Goal: Task Accomplishment & Management: Use online tool/utility

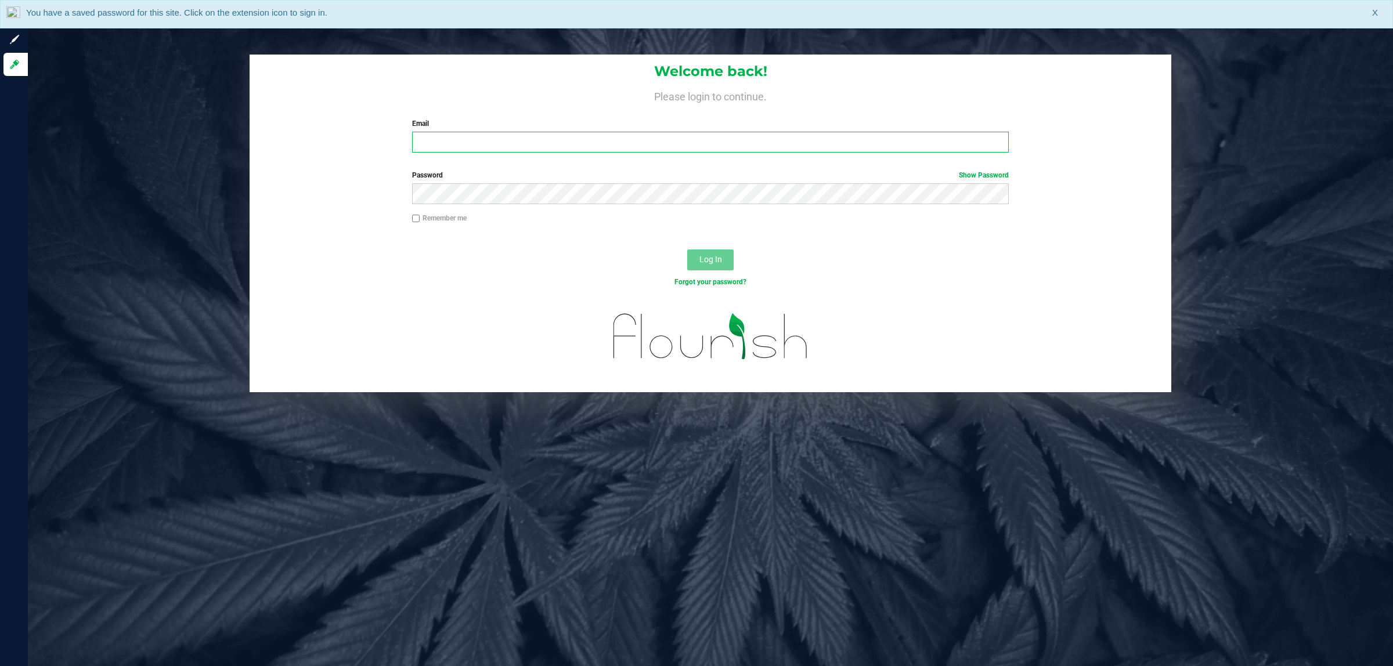
click at [674, 143] on input "Email" at bounding box center [710, 142] width 597 height 21
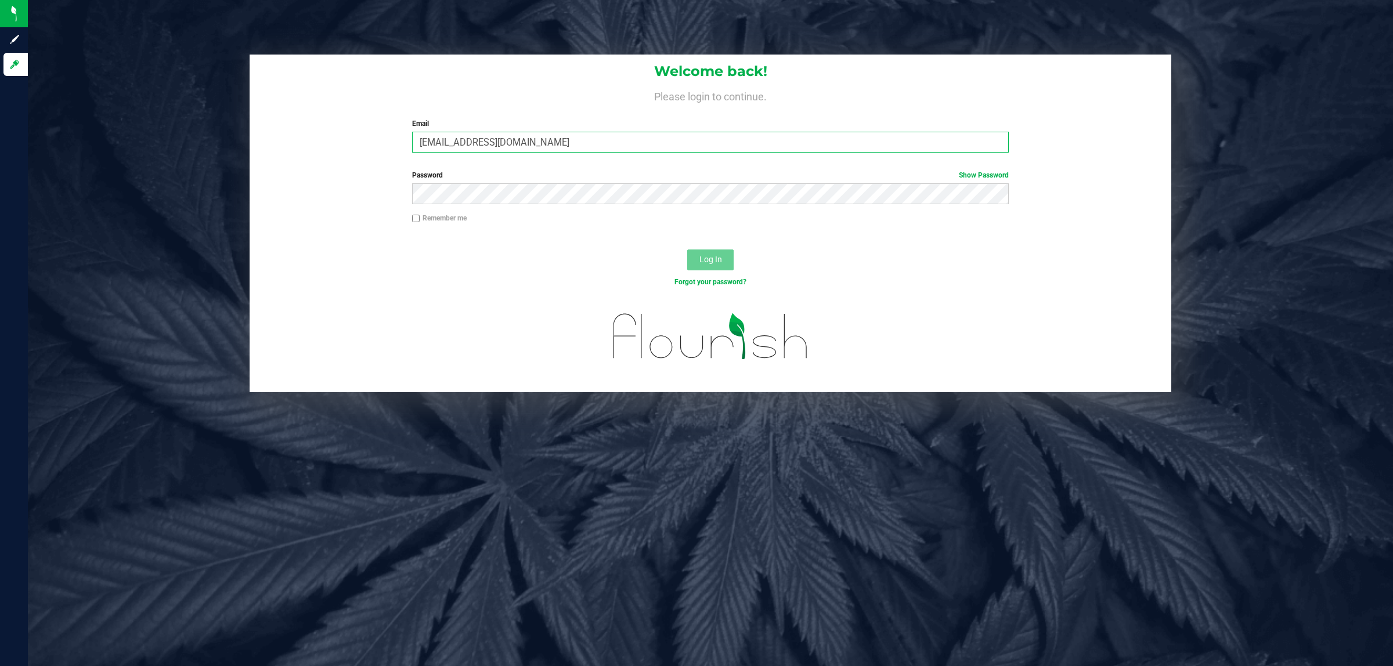
type input "[EMAIL_ADDRESS][DOMAIN_NAME]"
click at [687, 250] on button "Log In" at bounding box center [710, 260] width 46 height 21
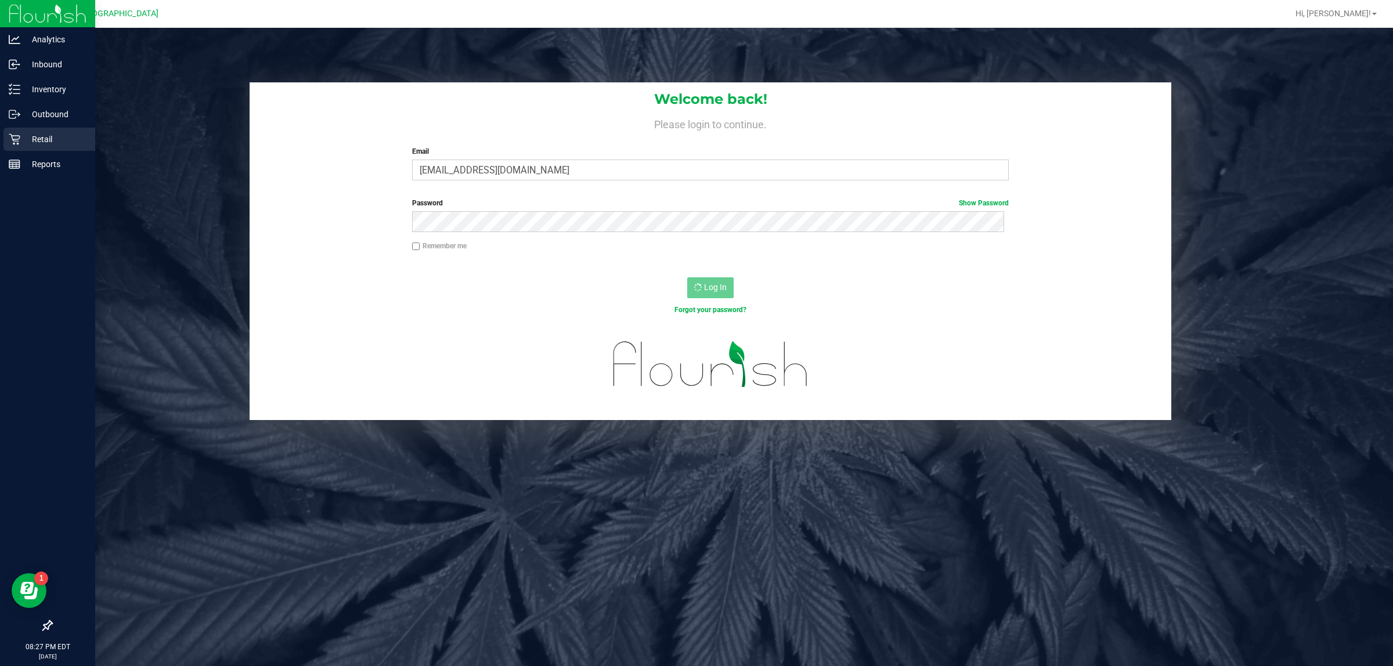
click at [5, 140] on div "Retail" at bounding box center [49, 139] width 92 height 23
click at [38, 138] on p "Retail" at bounding box center [55, 139] width 70 height 14
click at [57, 103] on div "Outbound" at bounding box center [49, 114] width 92 height 23
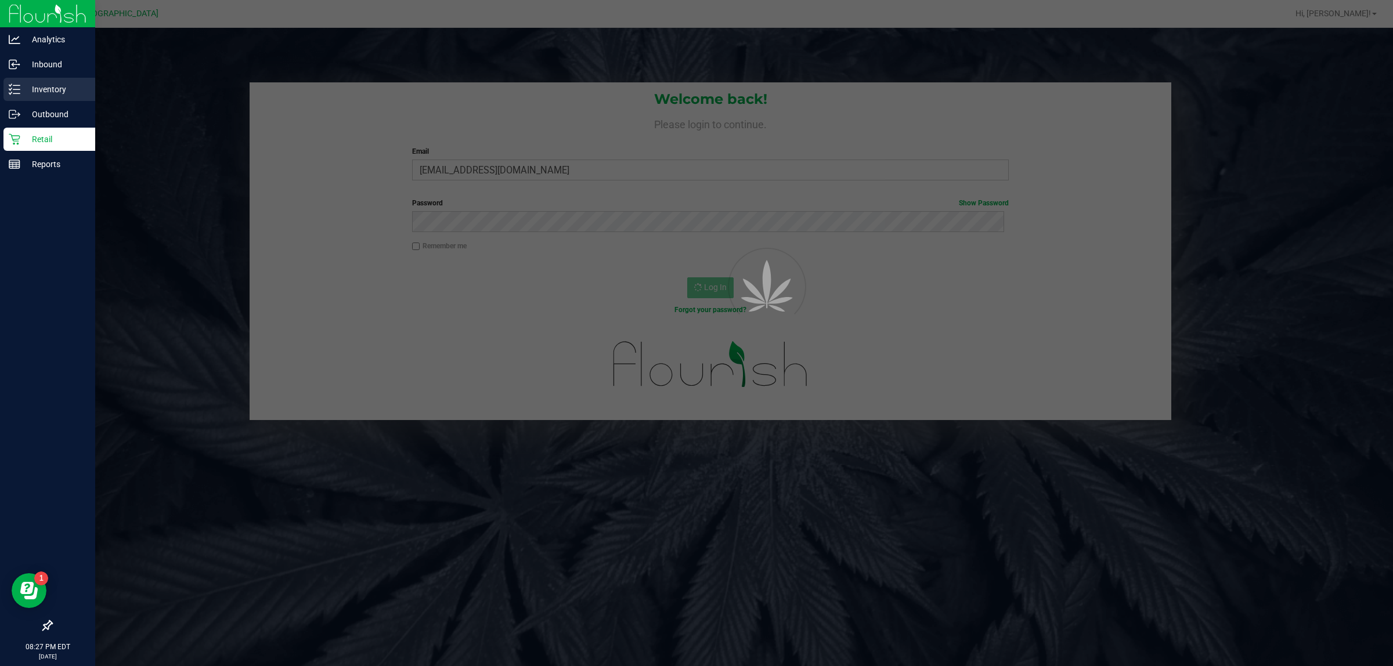
click at [53, 87] on p "Inventory" at bounding box center [55, 89] width 70 height 14
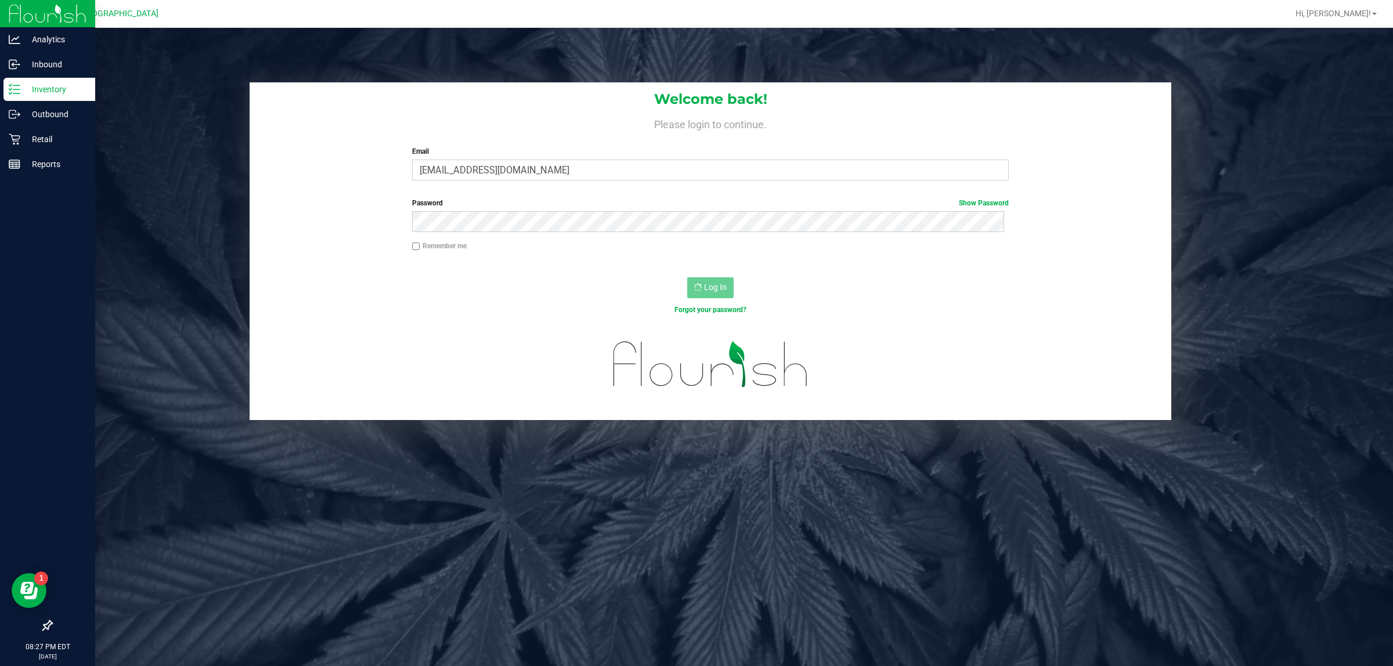
click at [53, 84] on p "Inventory" at bounding box center [55, 89] width 70 height 14
click at [52, 140] on p "Retail" at bounding box center [55, 139] width 70 height 14
click at [16, 73] on div "Inbound" at bounding box center [49, 64] width 92 height 23
click at [27, 93] on p "Inventory" at bounding box center [55, 89] width 70 height 14
click at [50, 140] on p "Retail" at bounding box center [55, 139] width 70 height 14
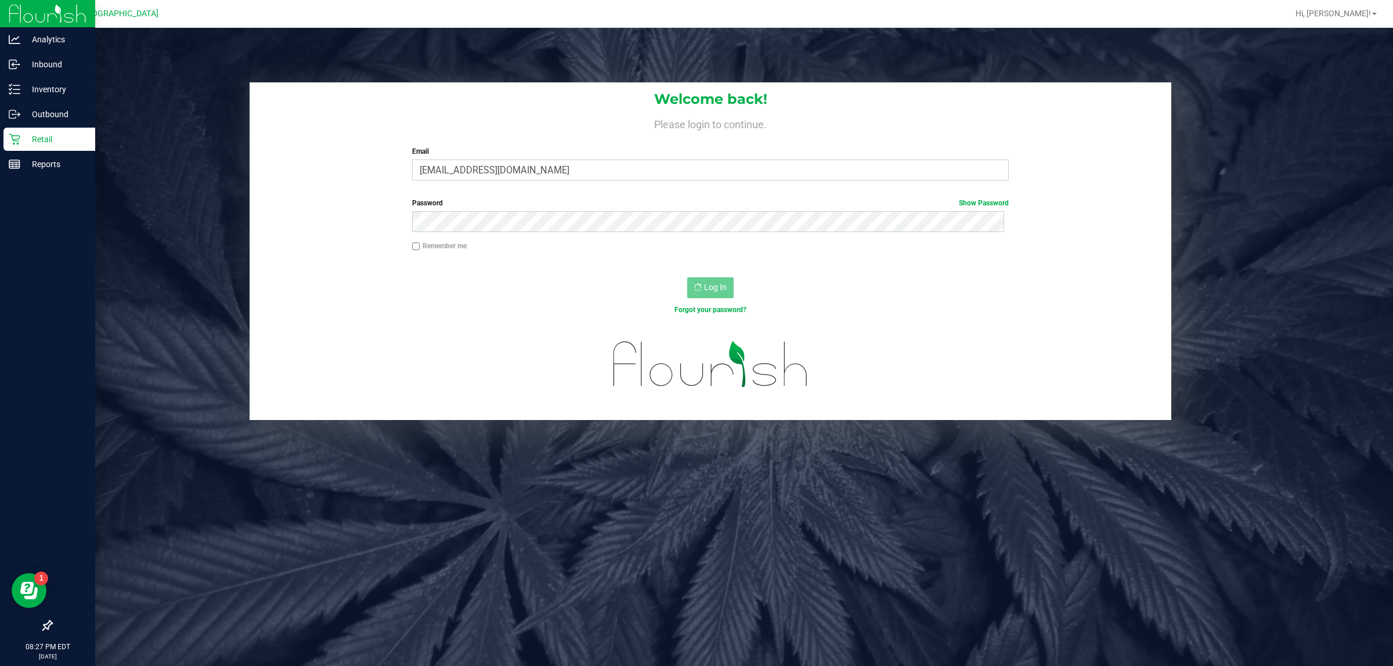
click at [50, 145] on p "Retail" at bounding box center [55, 139] width 70 height 14
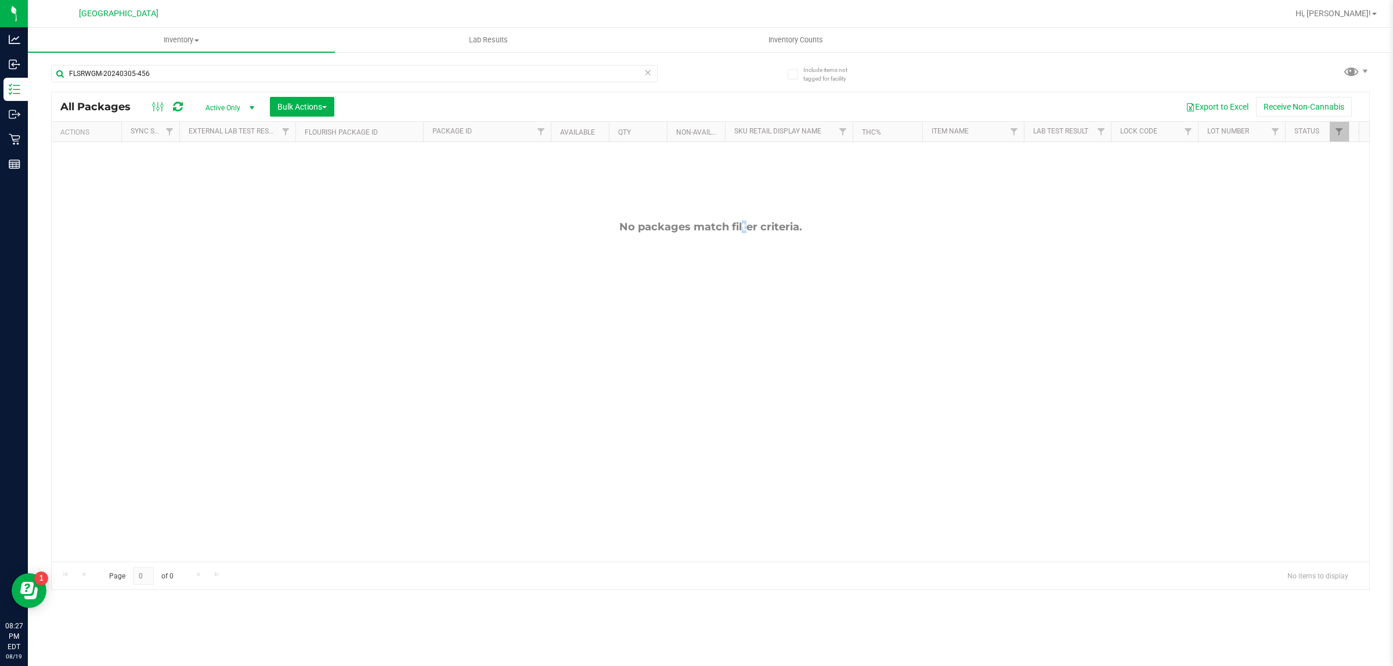
click at [721, 212] on div "No packages match filter criteria." at bounding box center [711, 391] width 1318 height 498
click at [721, 229] on div "No packages match filter criteria." at bounding box center [711, 227] width 1318 height 13
click at [721, 228] on div "No packages match filter criteria." at bounding box center [711, 227] width 1318 height 13
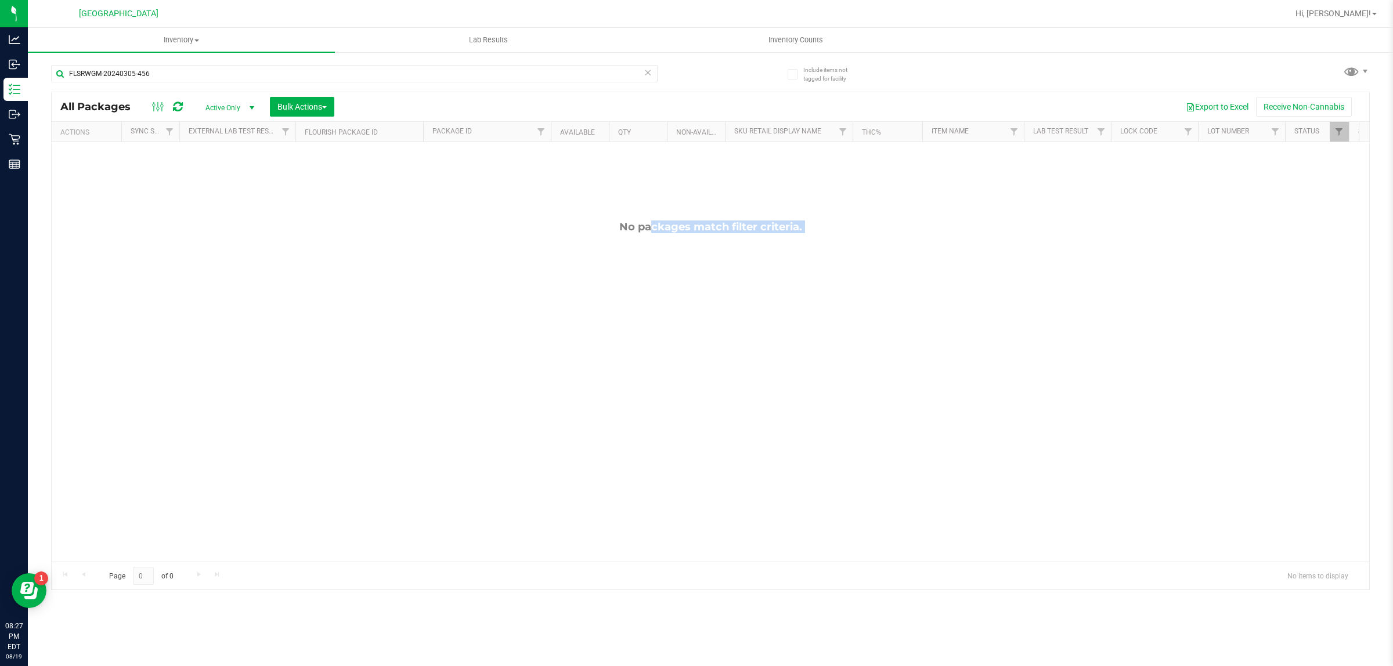
click at [721, 228] on div "No packages match filter criteria." at bounding box center [711, 227] width 1318 height 13
click at [721, 227] on div "No packages match filter criteria." at bounding box center [711, 227] width 1318 height 13
click at [566, 226] on div "No packages match filter criteria." at bounding box center [711, 227] width 1318 height 13
click at [810, 35] on span "Inventory Counts" at bounding box center [796, 40] width 86 height 10
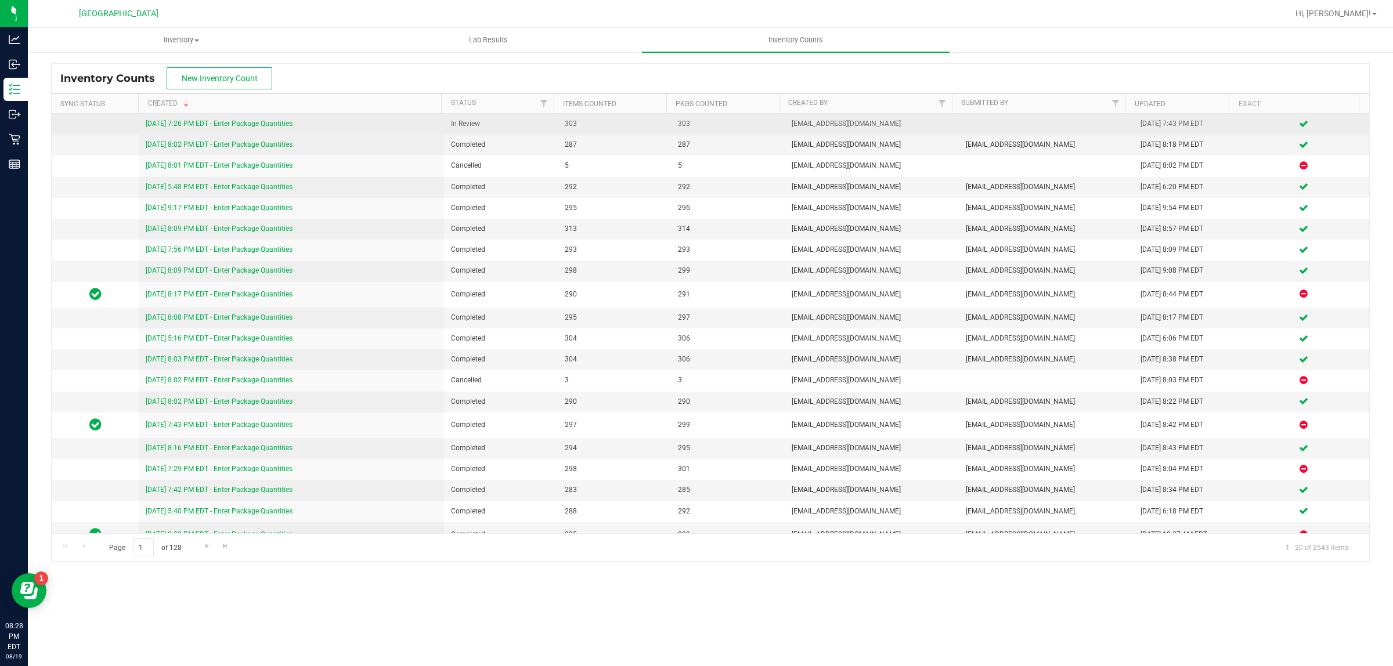
click at [256, 124] on link "[DATE] 7:26 PM EDT - Enter Package Quantities" at bounding box center [219, 124] width 147 height 8
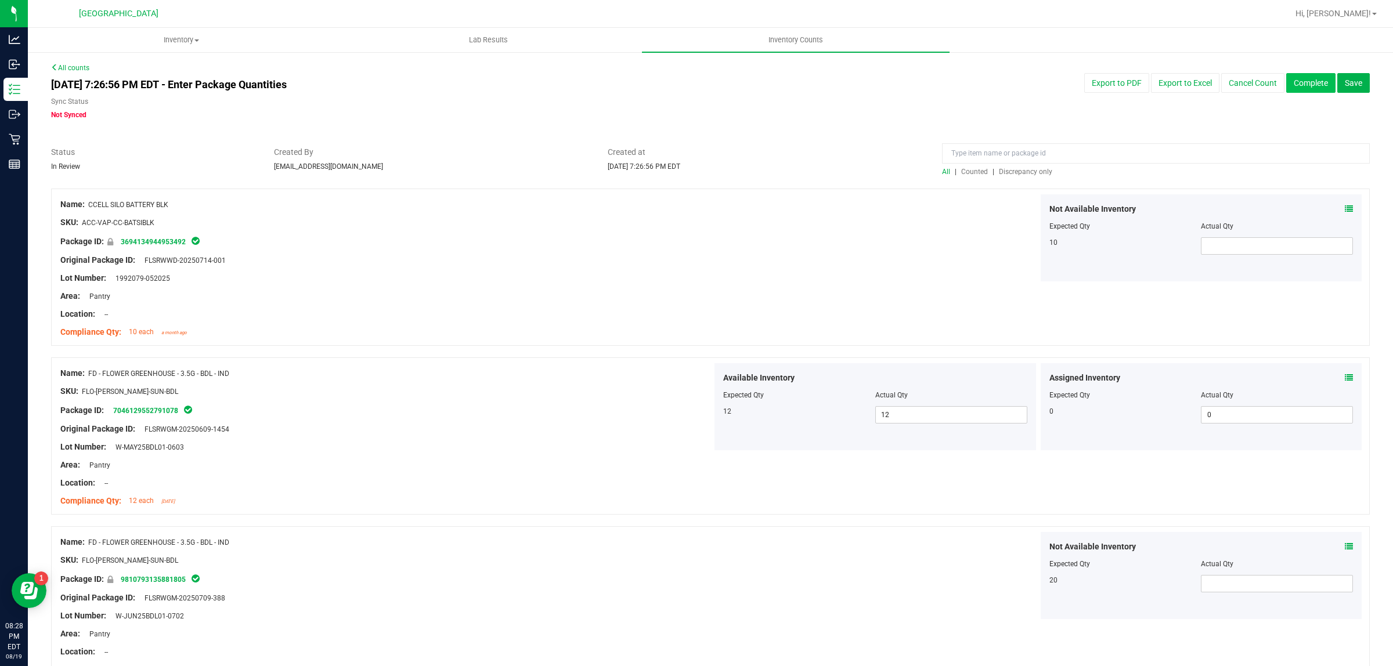
click at [1300, 77] on button "Complete" at bounding box center [1310, 83] width 49 height 20
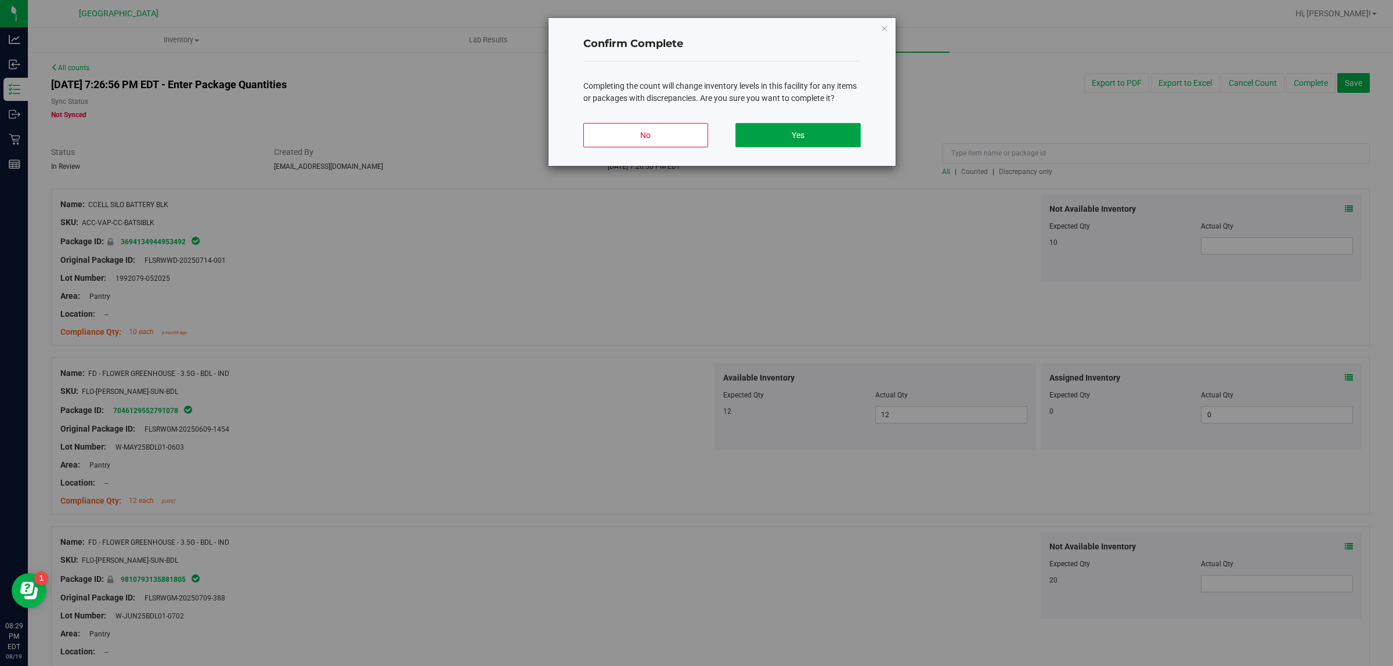
click at [829, 144] on button "Yes" at bounding box center [797, 135] width 125 height 24
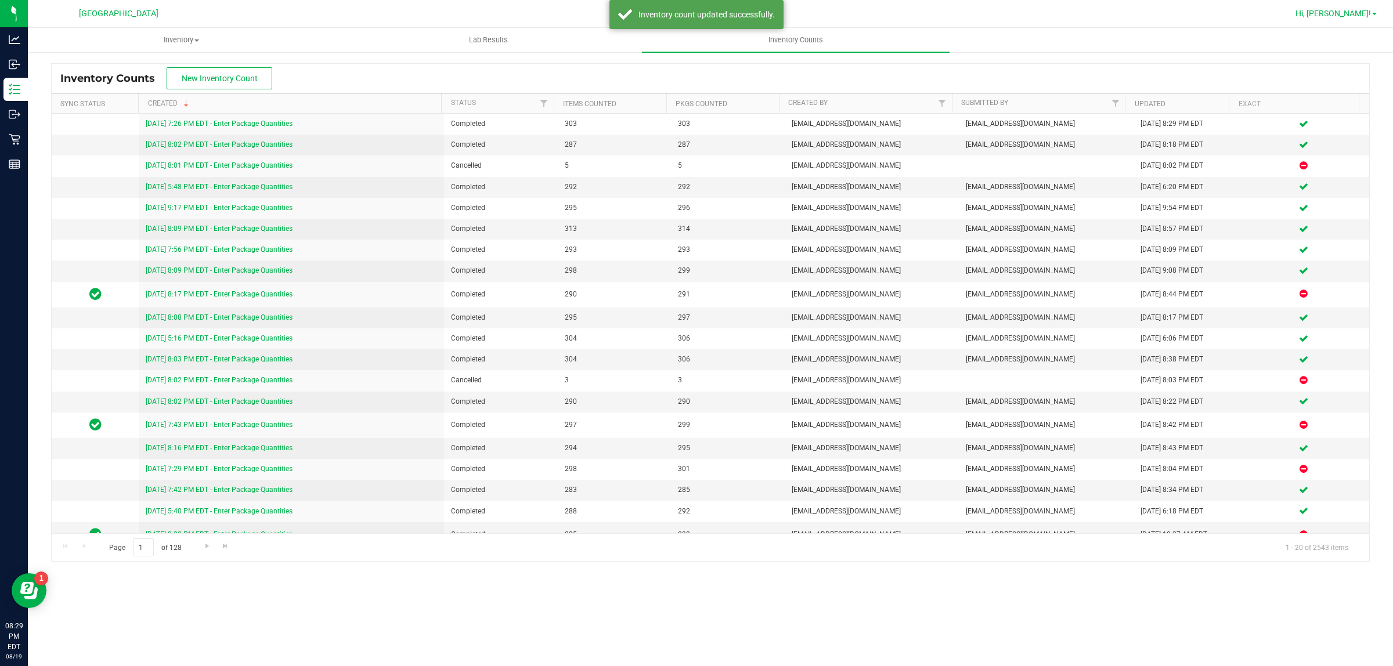
click at [1354, 15] on span "Hi, [PERSON_NAME]!" at bounding box center [1333, 13] width 75 height 9
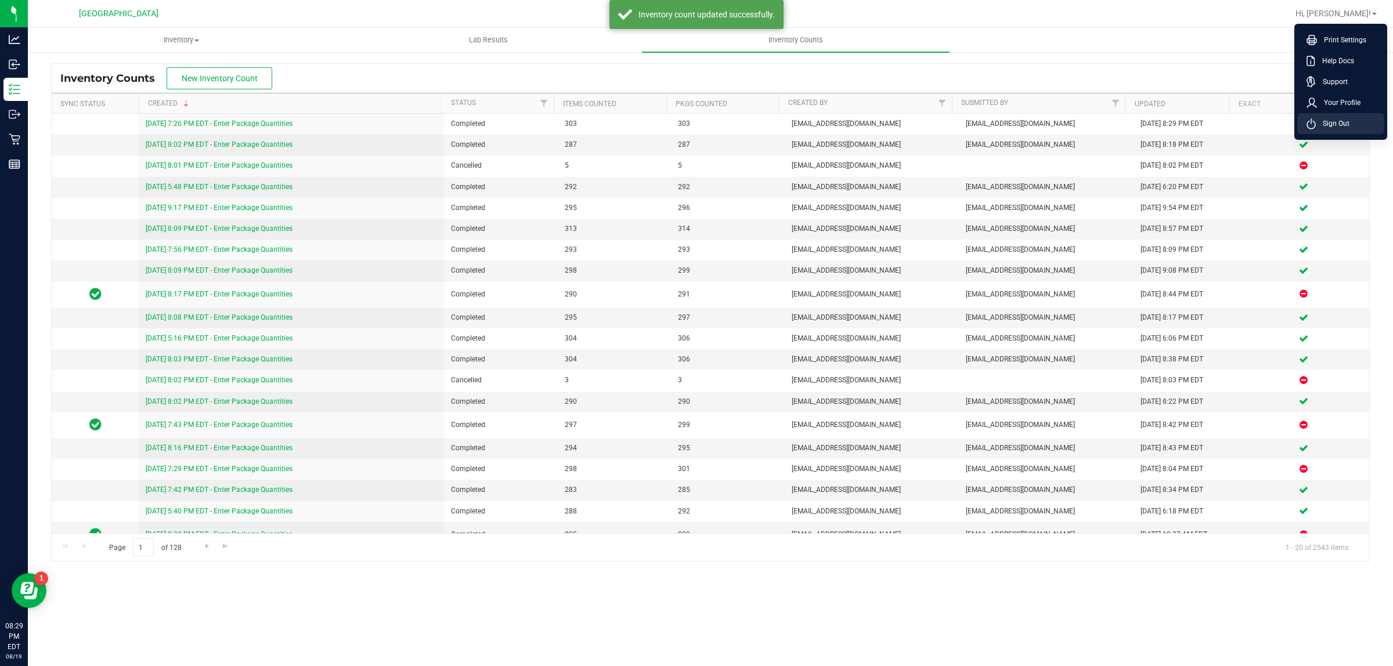
click at [1359, 120] on li "Sign Out" at bounding box center [1340, 123] width 87 height 21
